Goal: Error: Check status

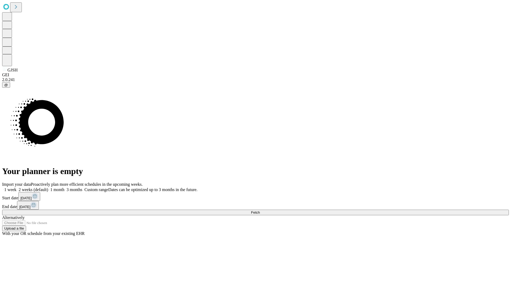
click at [260, 211] on span "Fetch" at bounding box center [255, 213] width 9 height 4
